Goal: Task Accomplishment & Management: Use online tool/utility

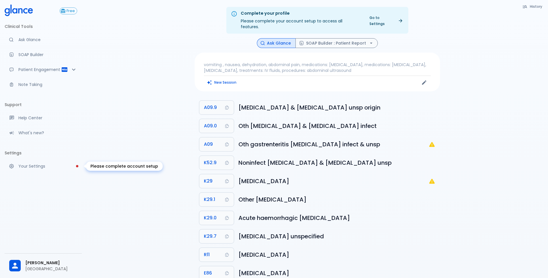
click at [31, 166] on p "Your Settings" at bounding box center [47, 167] width 59 height 6
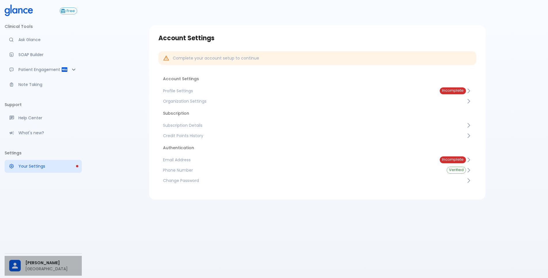
click at [27, 266] on p "[GEOGRAPHIC_DATA]" at bounding box center [51, 269] width 52 height 6
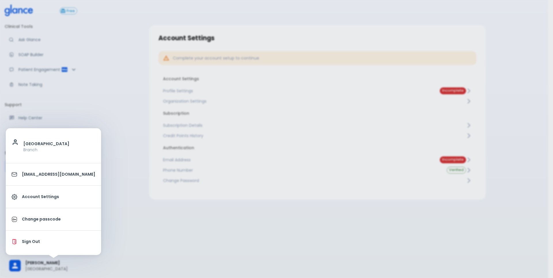
click at [45, 198] on p "Account Settings" at bounding box center [58, 197] width 73 height 6
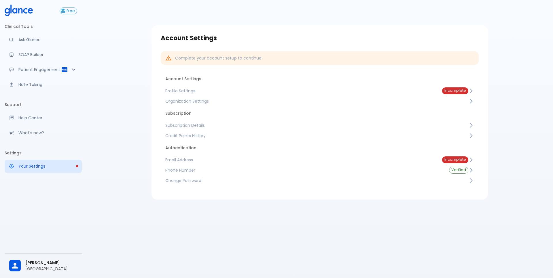
click at [45, 220] on p "Account Settings" at bounding box center [54, 221] width 55 height 3
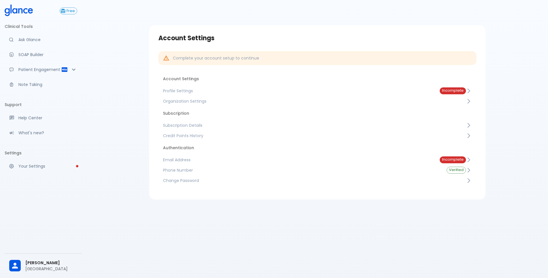
click at [13, 12] on icon at bounding box center [14, 10] width 5 height 5
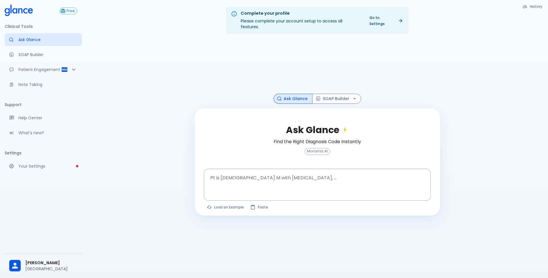
click at [222, 49] on div at bounding box center [317, 66] width 245 height 56
click at [537, 7] on button "History" at bounding box center [532, 6] width 26 height 8
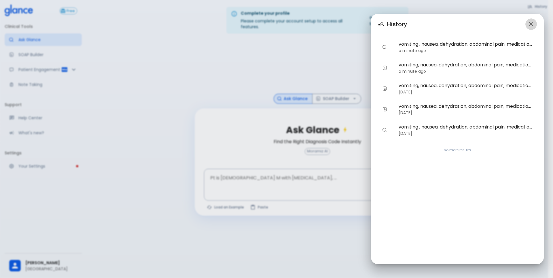
click at [528, 24] on icon "button" at bounding box center [530, 24] width 7 height 7
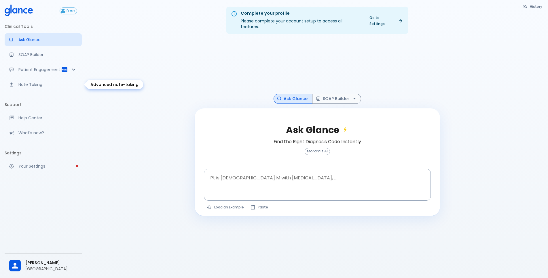
click at [31, 86] on p "Note Taking" at bounding box center [47, 85] width 59 height 6
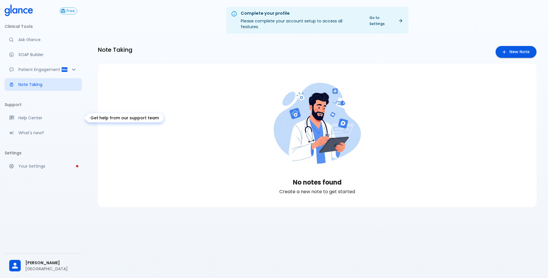
click at [156, 105] on div "No notes found Create a new note to get started" at bounding box center [317, 133] width 438 height 139
click at [50, 69] on p "Patient Engagement" at bounding box center [39, 70] width 43 height 6
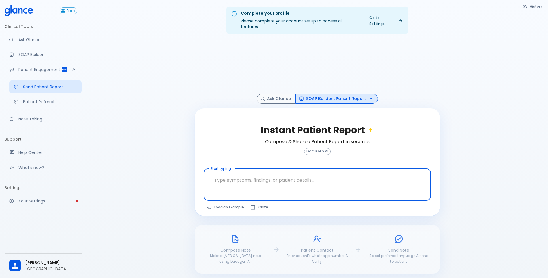
click at [265, 177] on textarea "Start typing..." at bounding box center [317, 180] width 219 height 18
click at [33, 168] on p "What's new?" at bounding box center [47, 168] width 59 height 6
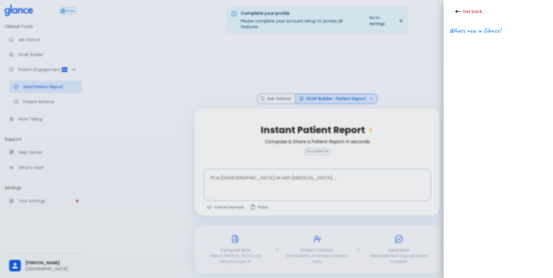
click at [29, 164] on div at bounding box center [276, 139] width 553 height 278
